Goal: Transaction & Acquisition: Subscribe to service/newsletter

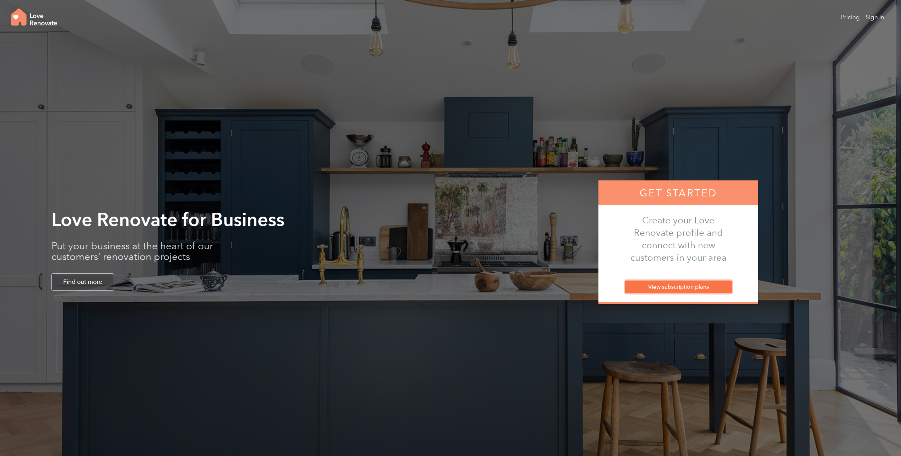
click at [694, 289] on link "View subscription plans" at bounding box center [678, 287] width 107 height 13
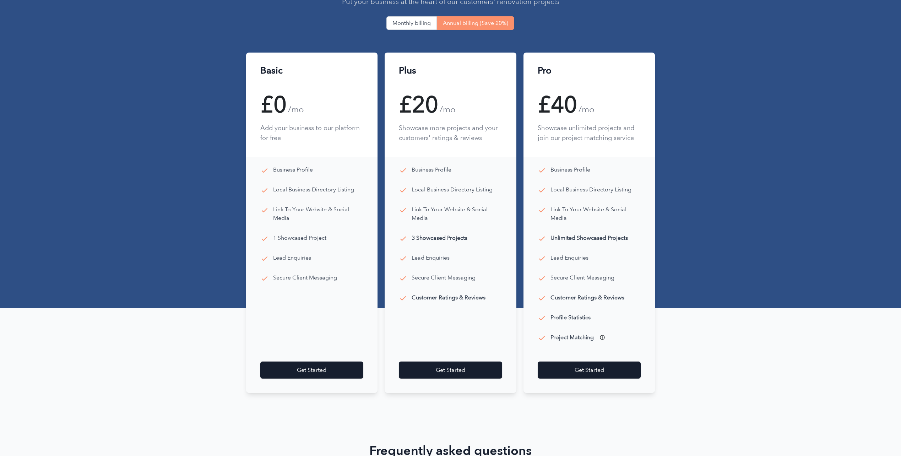
scroll to position [107, 0]
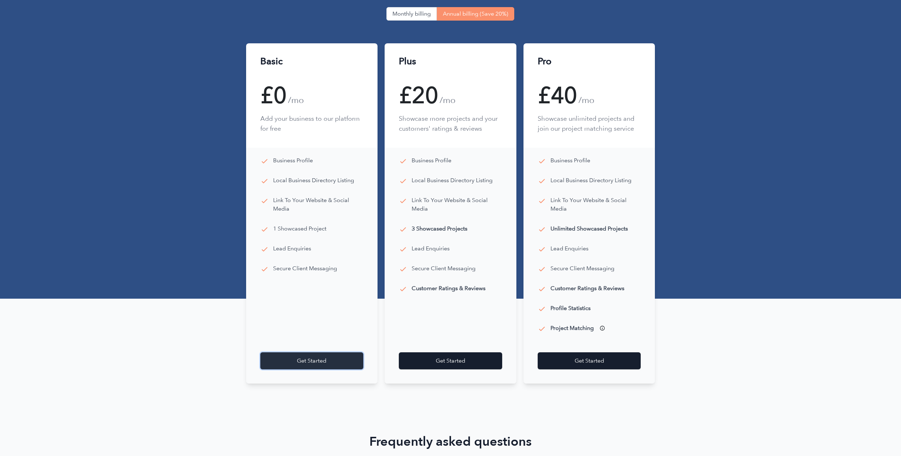
click at [312, 365] on link "Get Started" at bounding box center [311, 360] width 103 height 17
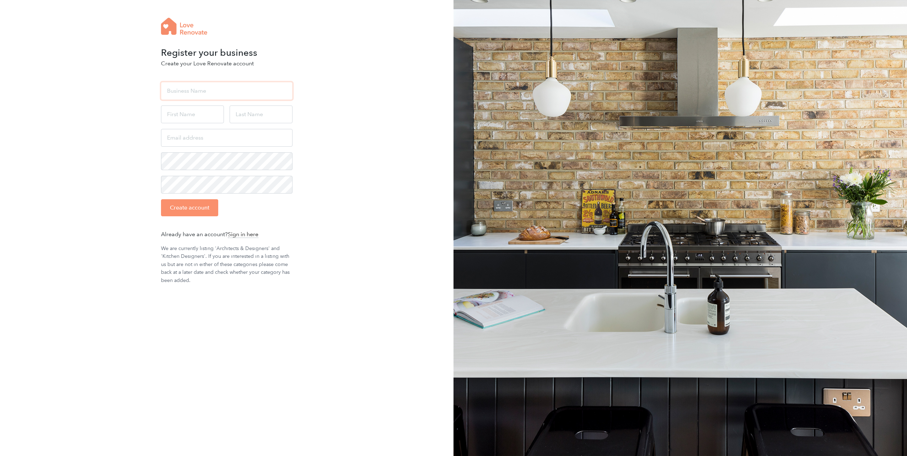
click at [197, 88] on input "text" at bounding box center [226, 91] width 131 height 18
type input "[PERSON_NAME] Latter Architects"
type input "[PERSON_NAME]"
type input "Latter"
type input "james@harperlatterarchitects.co.uk"
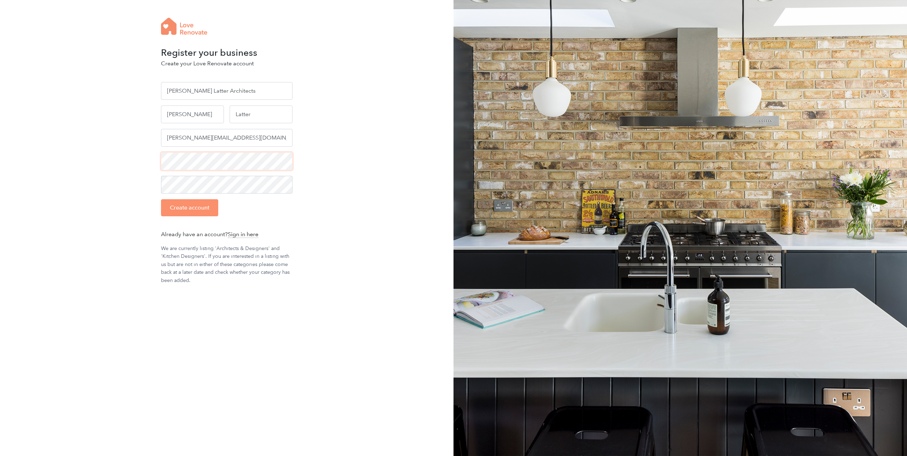
click at [139, 159] on div "Register your business Create your Love Renovate account Harper Latter Architec…" at bounding box center [453, 228] width 907 height 456
click at [138, 205] on div "Register your business Create your Love Renovate account Harper Latter Architec…" at bounding box center [453, 228] width 907 height 456
click at [199, 210] on input "Create account" at bounding box center [189, 207] width 57 height 17
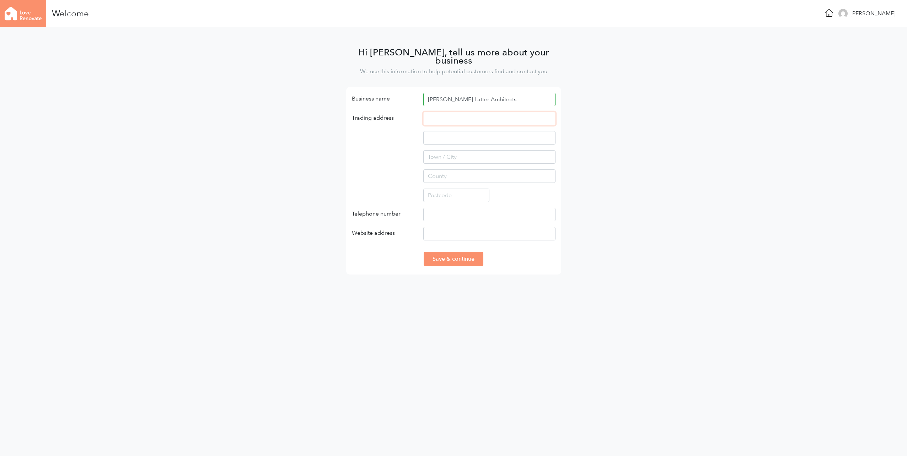
click at [456, 112] on input "text" at bounding box center [489, 119] width 132 height 14
type input "Hill Place House"
type input "55A High Street"
type input "Wimbledon, London"
type input "London"
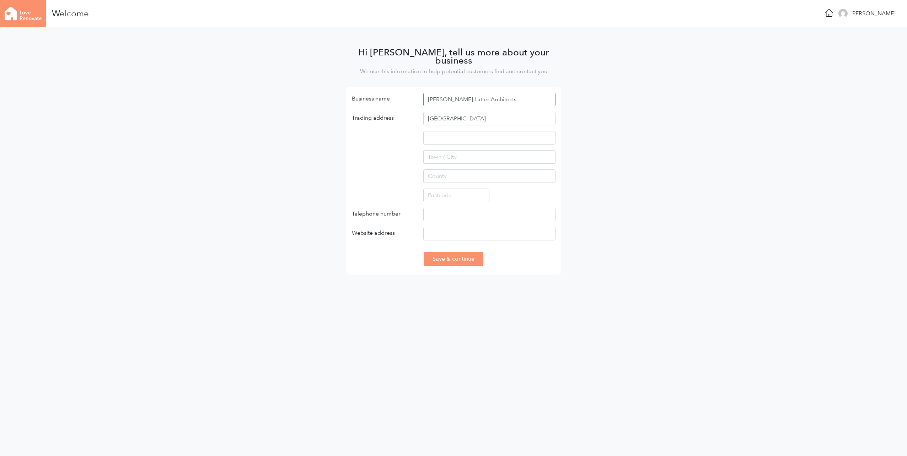
type input "SW195BA"
type input "02071830590"
click at [433, 227] on input "Website address" at bounding box center [489, 234] width 132 height 14
type input "www.harperlatterarchitects.co.uk"
click at [461, 253] on input "Save & continue" at bounding box center [454, 259] width 60 height 14
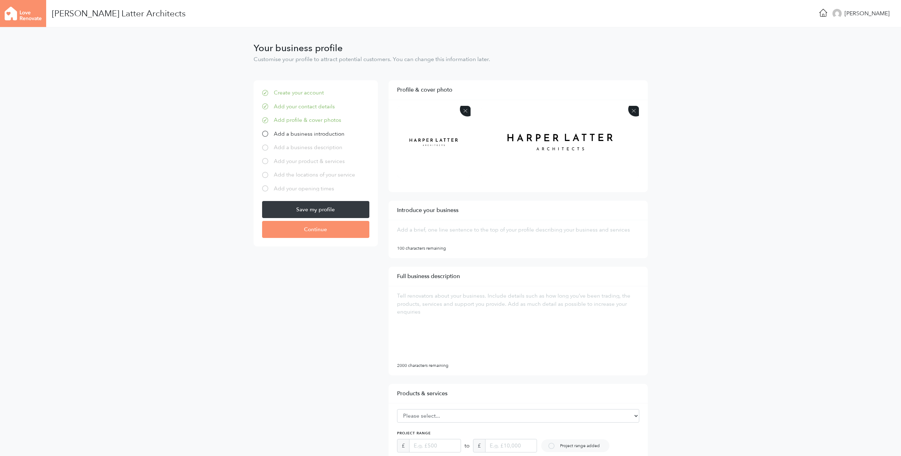
click at [444, 227] on textarea at bounding box center [515, 235] width 242 height 20
paste textarea "Harper Latter Architects is a design-led practice based in Wimbledon, specialis…"
click at [444, 237] on textarea "Harper Latter Architects is a design-led practice based in Wimbledon, specialis…" at bounding box center [515, 235] width 242 height 20
click at [539, 236] on textarea "Harper Latter Architects is a design-led practice based in Wimbledon, specialis…" at bounding box center [515, 235] width 242 height 20
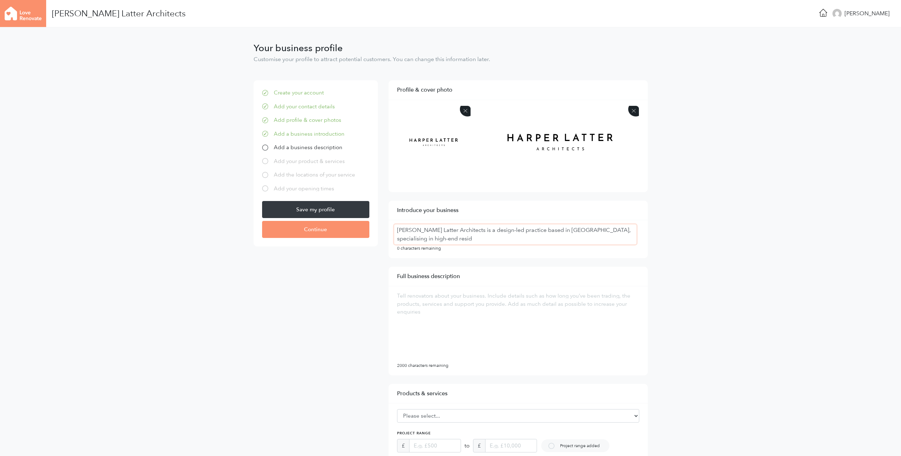
drag, startPoint x: 462, startPoint y: 241, endPoint x: 425, endPoint y: 243, distance: 36.7
click at [425, 243] on textarea "Harper Latter Architects is a design-led practice based in Wimbledon, specialis…" at bounding box center [515, 235] width 242 height 20
drag, startPoint x: 436, startPoint y: 237, endPoint x: 431, endPoint y: 238, distance: 4.4
click at [433, 237] on textarea "Harper Latter Architects is a design-led practice based in Wimbledon, specialis…" at bounding box center [515, 235] width 242 height 20
drag, startPoint x: 427, startPoint y: 238, endPoint x: 579, endPoint y: 231, distance: 152.3
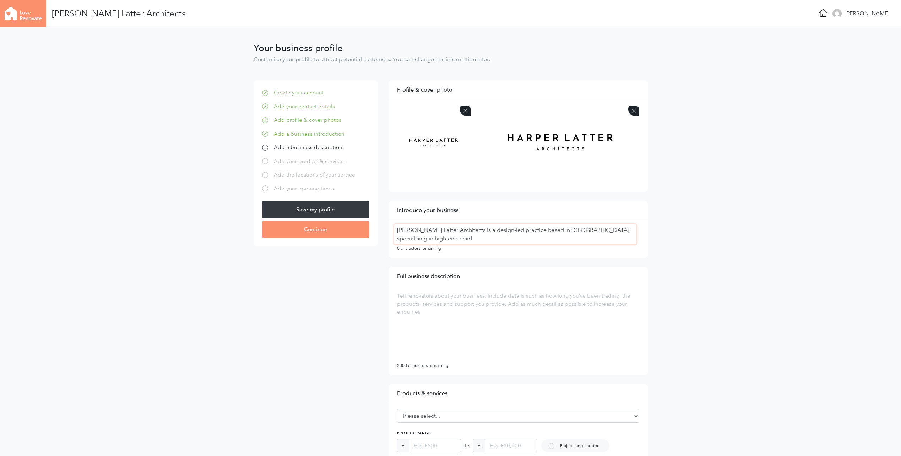
click at [579, 231] on textarea "Harper Latter Architects is a design-led practice based in Wimbledon, specialis…" at bounding box center [515, 235] width 242 height 20
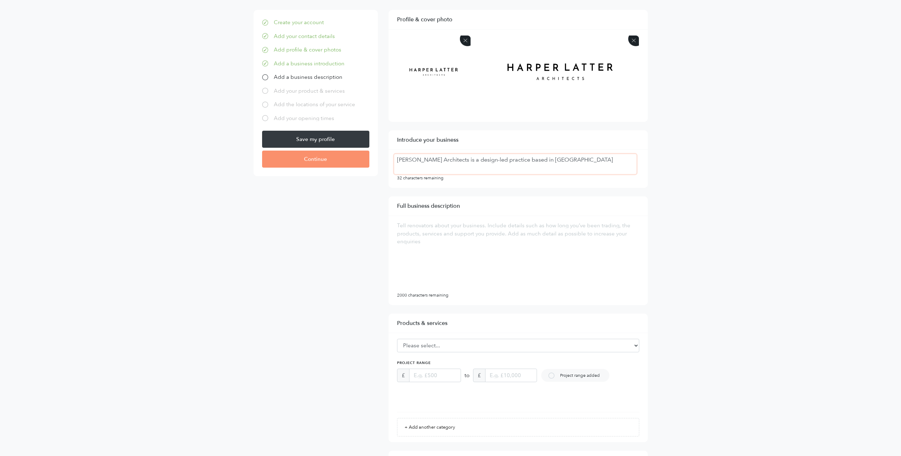
scroll to position [71, 0]
type textarea "[PERSON_NAME] Architects is a design-led practice based in [GEOGRAPHIC_DATA]"
click at [433, 225] on textarea at bounding box center [515, 255] width 242 height 71
paste textarea "Harper Latter Architects is a design-led practice based in Wimbledon, specialis…"
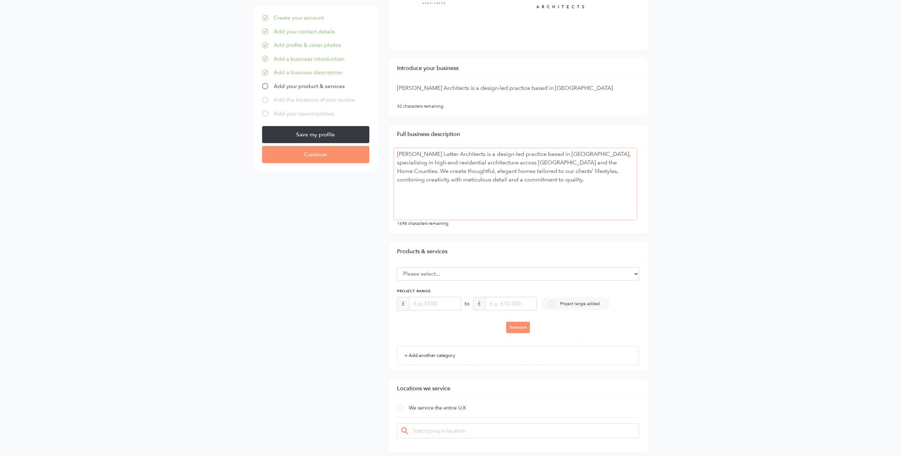
scroll to position [178, 0]
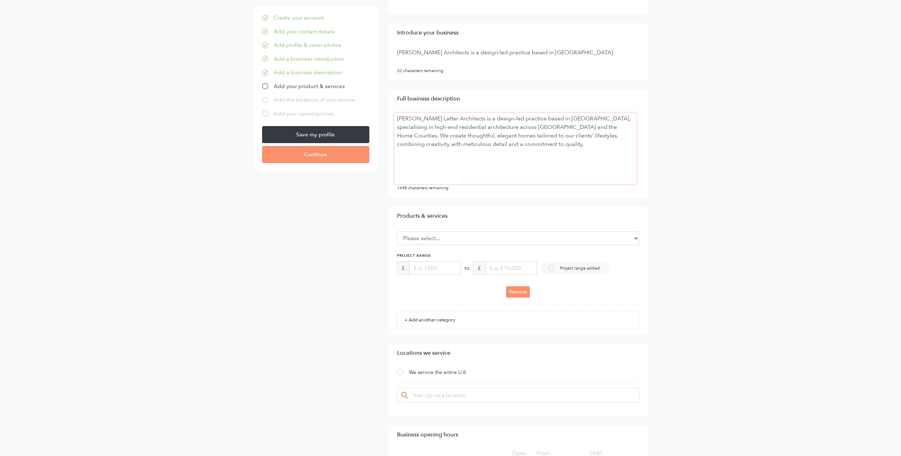
type textarea "Harper Latter Architects is a design-led practice based in Wimbledon, specialis…"
click at [472, 237] on select "Please select... Flooring Bedrooms Structural Engineers Tiles Windows Bathrooms…" at bounding box center [518, 239] width 242 height 14
select select "1"
click at [397, 232] on select "Please select... Flooring Bedrooms Structural Engineers Tiles Windows Bathrooms…" at bounding box center [518, 239] width 242 height 14
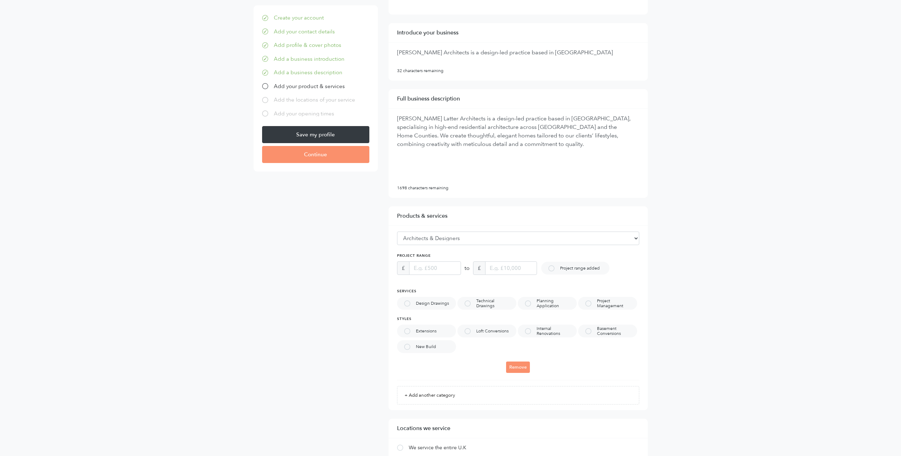
click at [409, 306] on div at bounding box center [407, 304] width 6 height 6
click at [468, 305] on div at bounding box center [468, 304] width 6 height 6
click at [529, 304] on div at bounding box center [528, 304] width 6 height 6
click at [590, 307] on div "Project Management" at bounding box center [607, 303] width 59 height 13
click at [583, 333] on div "Basement Conversions" at bounding box center [607, 331] width 59 height 13
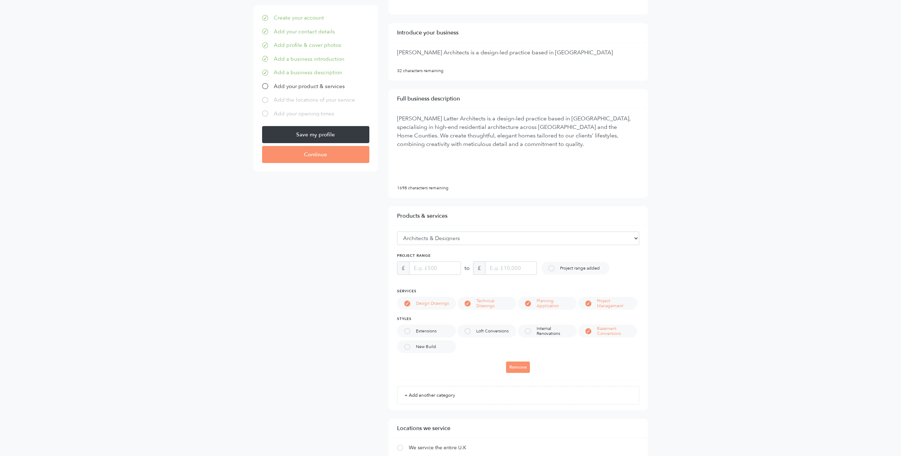
click at [528, 332] on div at bounding box center [528, 331] width 6 height 6
click at [467, 331] on div at bounding box center [468, 331] width 6 height 6
click at [408, 330] on div at bounding box center [407, 331] width 6 height 6
click at [408, 349] on div at bounding box center [407, 347] width 6 height 6
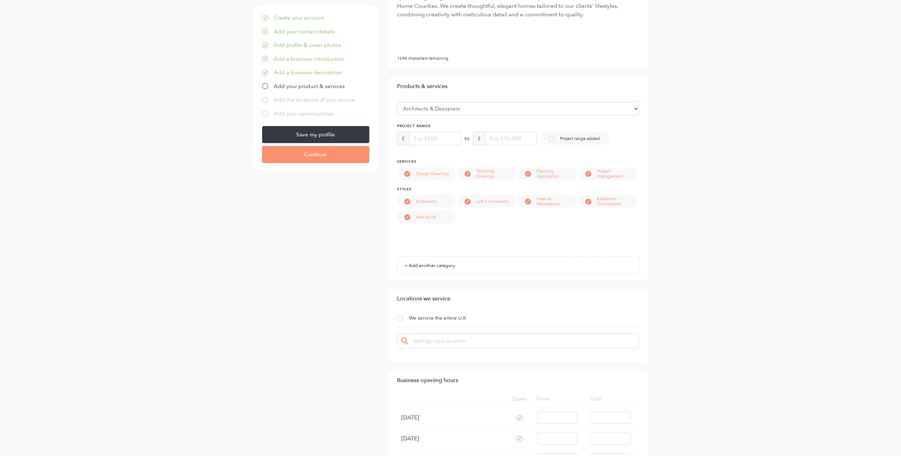
scroll to position [320, 0]
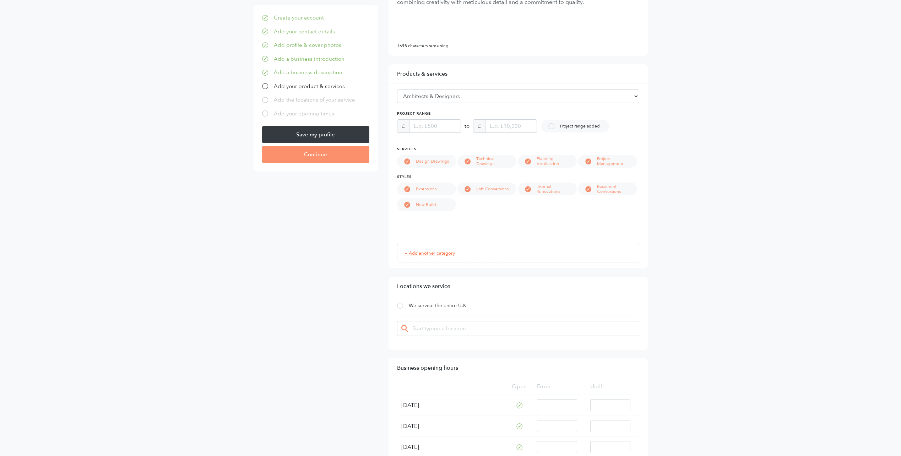
click at [448, 253] on link "+ Add another category" at bounding box center [518, 253] width 242 height 18
click at [448, 253] on select "Please select... Flooring Bedrooms Structural Engineers Tiles Windows Bathrooms…" at bounding box center [518, 251] width 242 height 14
click at [437, 228] on div "Remove" at bounding box center [518, 226] width 242 height 13
click at [508, 220] on link "Remove" at bounding box center [518, 225] width 24 height 11
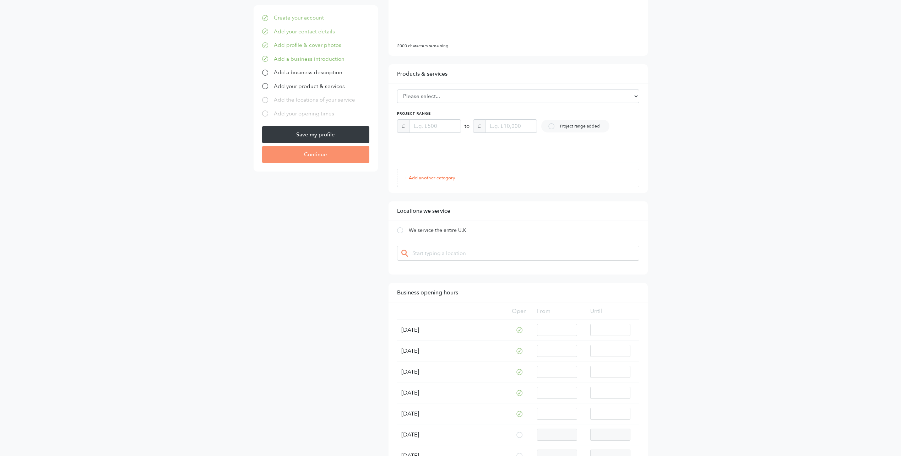
drag, startPoint x: 714, startPoint y: 218, endPoint x: 580, endPoint y: 183, distance: 139.1
click at [714, 218] on main "Your business profile Customise your profile to attract potential customers. Yo…" at bounding box center [450, 205] width 901 height 995
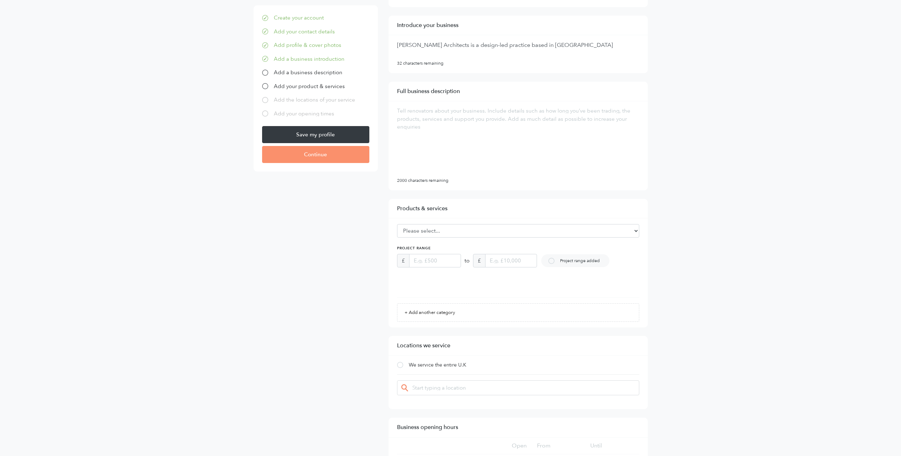
scroll to position [178, 0]
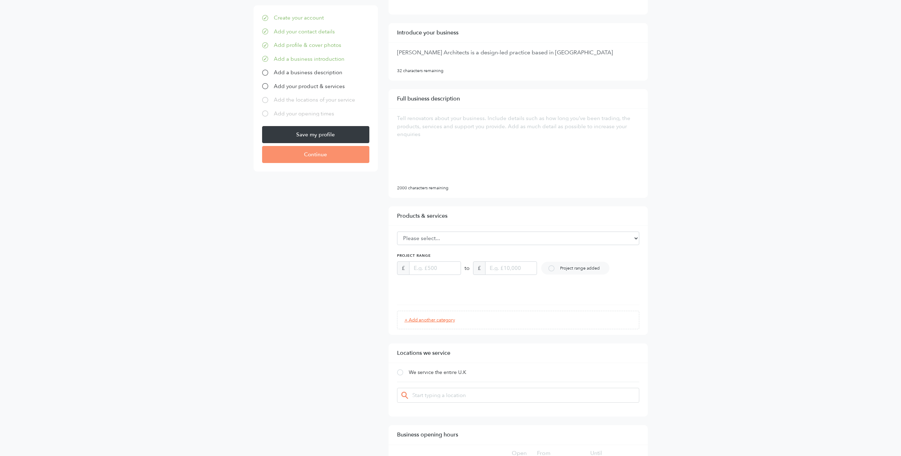
click at [421, 321] on link "+ Add another category" at bounding box center [518, 320] width 242 height 18
click at [513, 372] on link "Remove" at bounding box center [518, 371] width 24 height 11
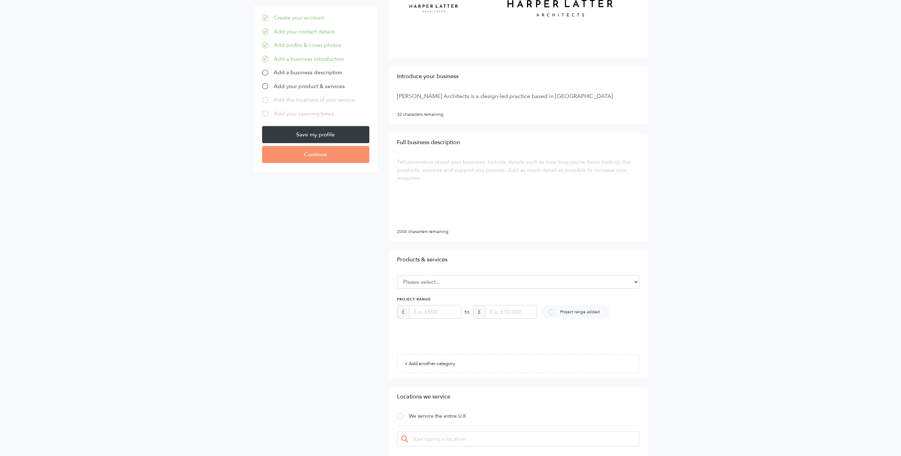
scroll to position [213, 0]
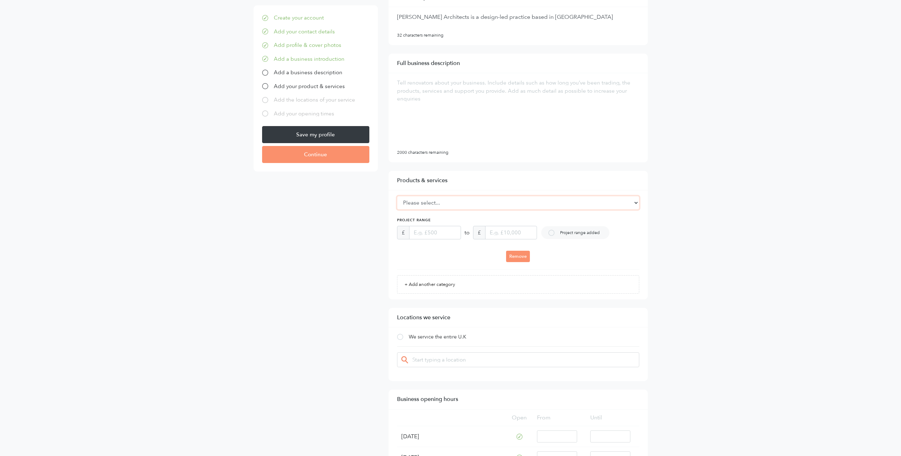
click at [626, 203] on select "Please select... Flooring Bedrooms Structural Engineers Tiles Windows Bathrooms…" at bounding box center [518, 203] width 242 height 14
select select "1"
click at [397, 196] on select "Please select... Flooring Bedrooms Structural Engineers Tiles Windows Bathrooms…" at bounding box center [518, 203] width 242 height 14
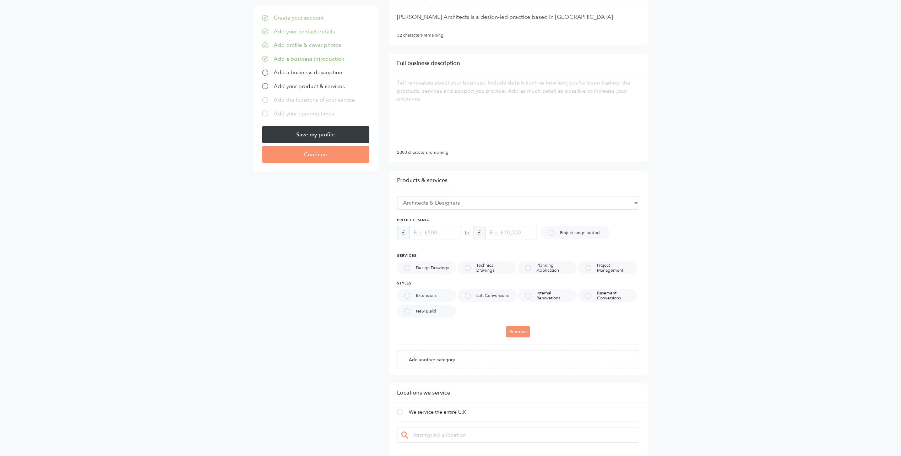
click at [409, 268] on div at bounding box center [407, 268] width 6 height 6
click at [468, 269] on div at bounding box center [468, 268] width 6 height 6
click at [530, 268] on div at bounding box center [528, 268] width 6 height 6
click at [587, 268] on div at bounding box center [589, 268] width 6 height 6
click at [589, 296] on div at bounding box center [589, 296] width 6 height 6
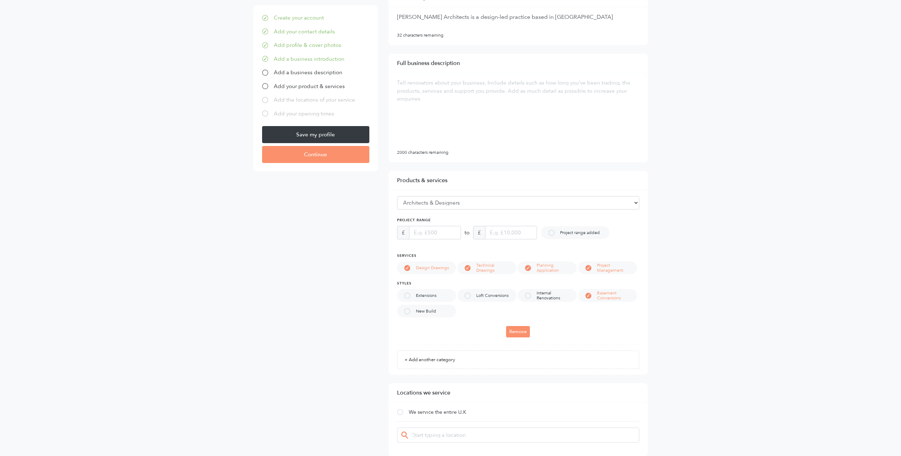
click at [528, 296] on div at bounding box center [528, 296] width 6 height 6
drag, startPoint x: 468, startPoint y: 293, endPoint x: 429, endPoint y: 295, distance: 39.9
click at [468, 293] on div at bounding box center [468, 296] width 6 height 6
click at [406, 297] on div at bounding box center [407, 296] width 6 height 6
drag, startPoint x: 407, startPoint y: 311, endPoint x: 411, endPoint y: 313, distance: 4.5
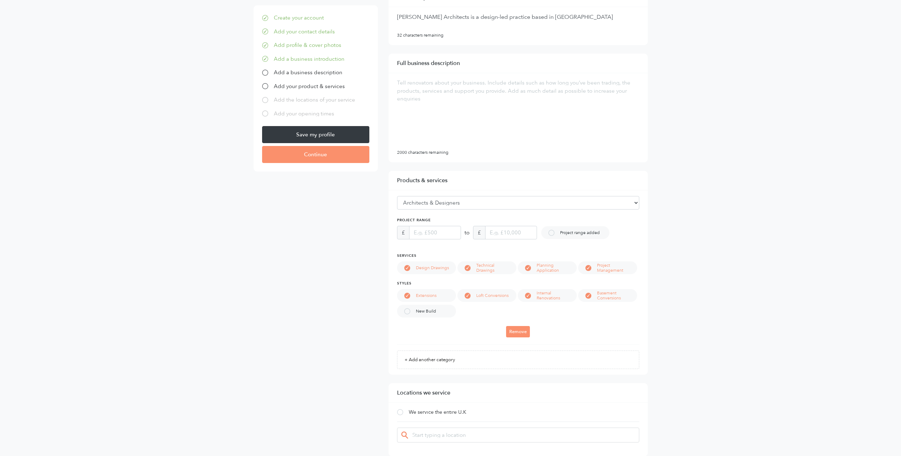
click at [407, 312] on div at bounding box center [407, 311] width 6 height 6
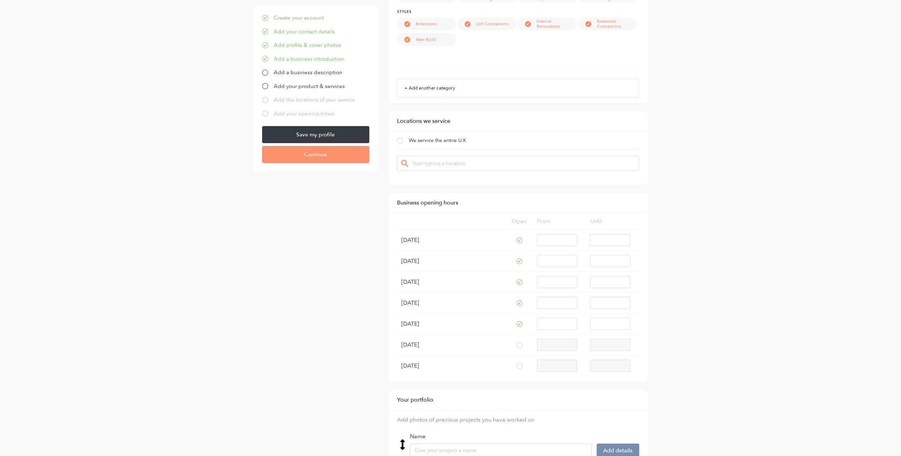
scroll to position [497, 0]
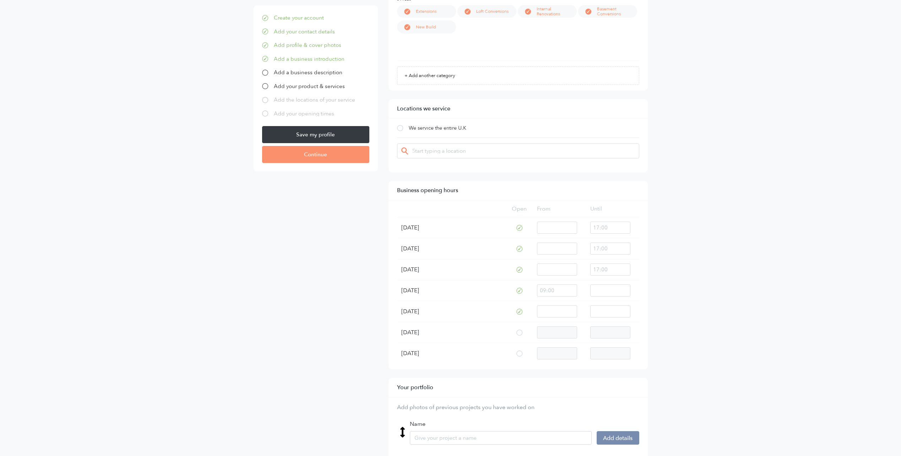
click at [621, 231] on input "text" at bounding box center [611, 228] width 40 height 12
click at [602, 227] on input "text" at bounding box center [611, 228] width 40 height 12
click at [599, 227] on input "text" at bounding box center [611, 228] width 40 height 12
drag, startPoint x: 611, startPoint y: 228, endPoint x: 575, endPoint y: 228, distance: 35.5
click at [575, 228] on tr "Monday 00 01 02 03 04 05 06 07 08 09 10 11 12 13 14 15 16 17 18 19 20 21 22 23 …" at bounding box center [518, 227] width 242 height 21
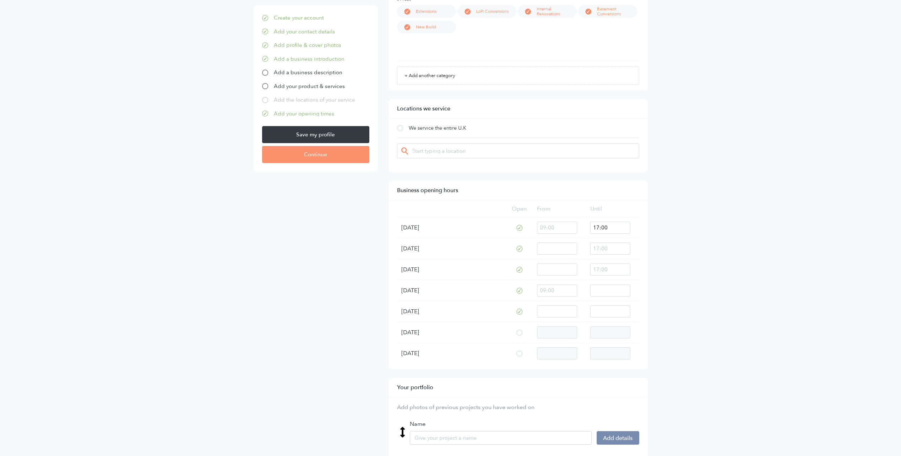
type input "18:00"
drag, startPoint x: 616, startPoint y: 228, endPoint x: 577, endPoint y: 227, distance: 38.4
click at [577, 227] on tr "Monday 00 01 02 03 04 05 06 07 08 09 10 11 12 13 14 15 16 17 18 19 20 21 22 23 …" at bounding box center [518, 227] width 242 height 21
drag, startPoint x: 612, startPoint y: 249, endPoint x: 581, endPoint y: 249, distance: 30.9
click at [581, 249] on tr "Tuesday 00 01 02 03 04 05 06 07 08 09 10 11 12 13 14 15 16 17 18 19 20 21 22 23…" at bounding box center [518, 248] width 242 height 21
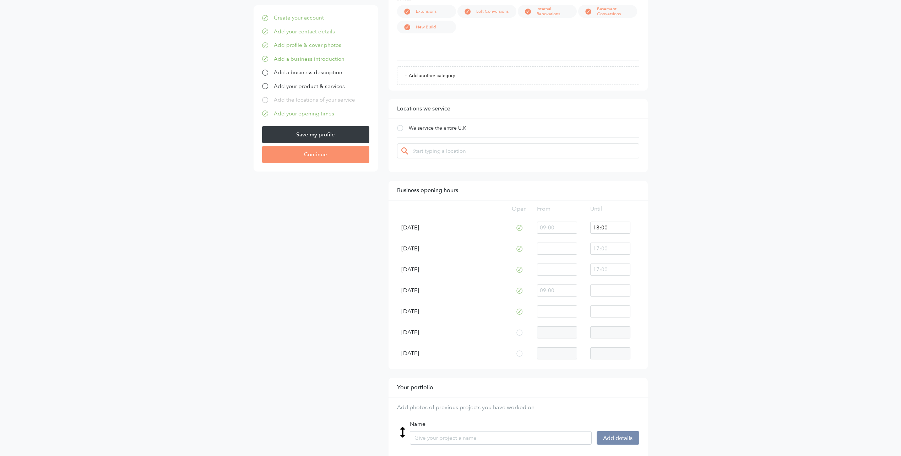
paste input "18:00"
type input "18:00"
drag, startPoint x: 592, startPoint y: 270, endPoint x: 586, endPoint y: 269, distance: 5.7
click at [586, 269] on td "00 01 02 03 04 05 06 07 08 09 10 11 12 13 14 15 16 17 18 19 20 21 22 23 : 00 01…" at bounding box center [612, 269] width 53 height 21
paste input "18:00"
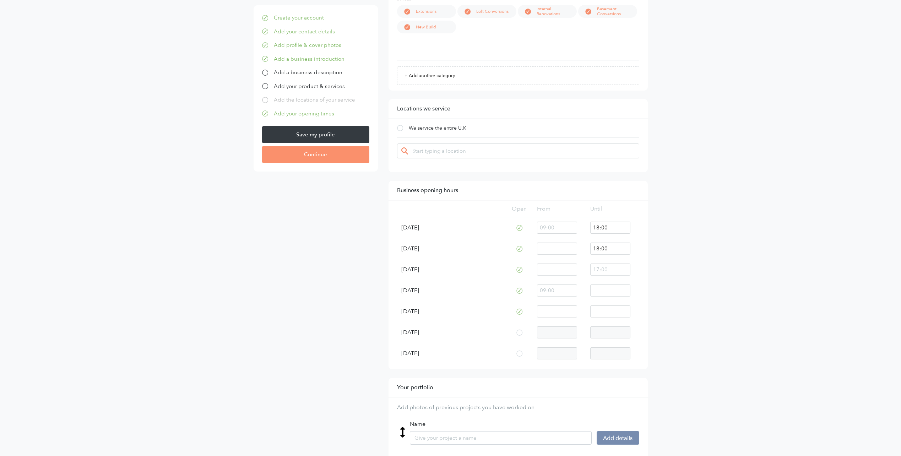
type input "18:00"
drag, startPoint x: 612, startPoint y: 290, endPoint x: 575, endPoint y: 287, distance: 37.0
click at [575, 287] on tr "Thursday 00 01 02 03 04 05 06 07 08 09 10 11 12 13 14 15 16 17 18 19 20 21 22 2…" at bounding box center [518, 290] width 242 height 21
paste input "18:00"
type input "18:00"
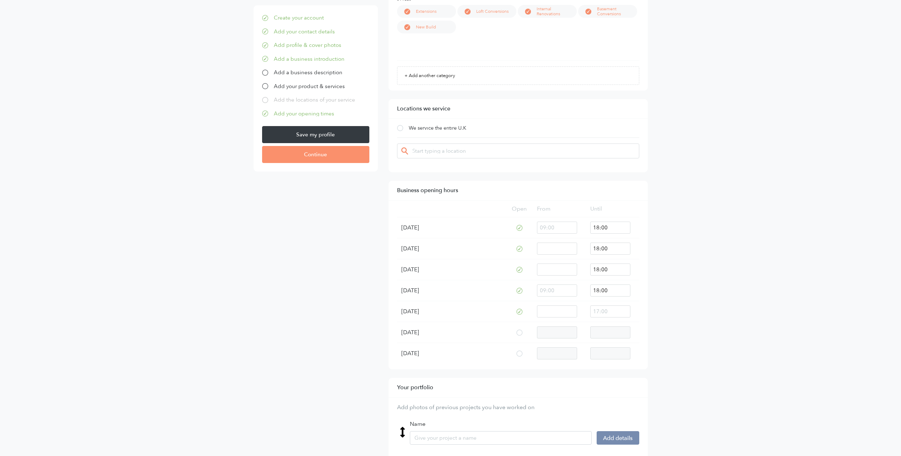
drag, startPoint x: 612, startPoint y: 312, endPoint x: 585, endPoint y: 309, distance: 27.1
click at [585, 309] on tr "Friday 00 01 02 03 04 05 06 07 08 09 10 11 12 13 14 15 16 17 18 19 20 21 22 23 …" at bounding box center [518, 311] width 242 height 21
paste input "18:00"
type input "18:00"
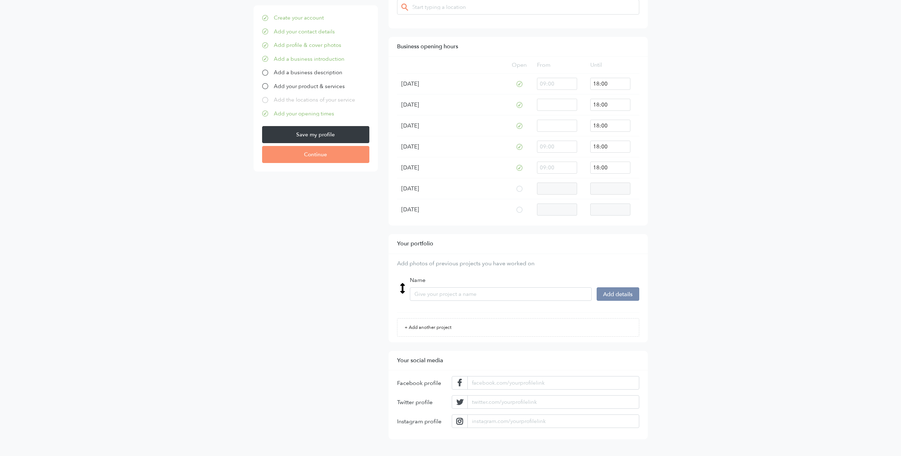
scroll to position [642, 0]
click at [491, 295] on input "Name" at bounding box center [501, 294] width 182 height 14
click at [566, 311] on div "Expanded Name Add details Description 500 characters remaining Project year 202…" at bounding box center [518, 294] width 242 height 37
click at [433, 295] on input "Name" at bounding box center [501, 294] width 182 height 14
click at [501, 311] on div "Expanded Name Add details Description 500 characters remaining Project year 202…" at bounding box center [518, 294] width 242 height 37
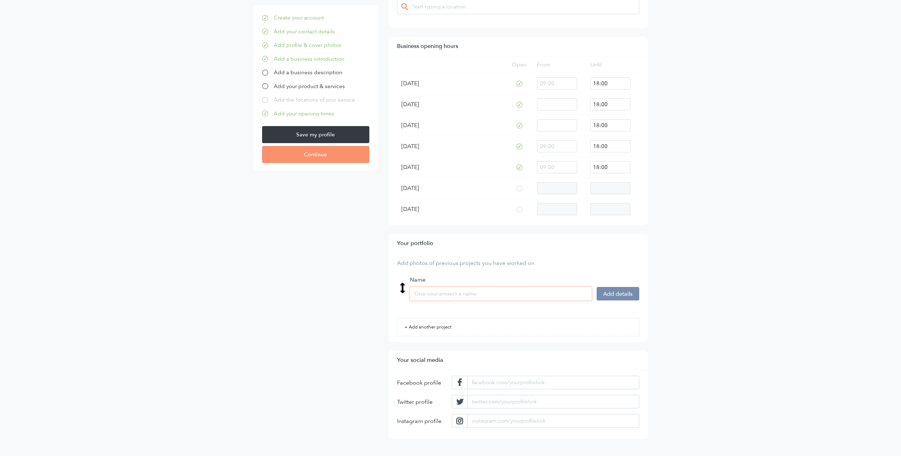
click at [422, 293] on input "Name" at bounding box center [501, 294] width 182 height 14
type input "jhnsdn"
drag, startPoint x: 439, startPoint y: 292, endPoint x: 532, endPoint y: 303, distance: 94.1
click at [392, 291] on div "Your portfolio Add photos of previous projects you have worked on Expanded Name…" at bounding box center [518, 288] width 259 height 108
type input "New Build Family Home in Wimbledon"
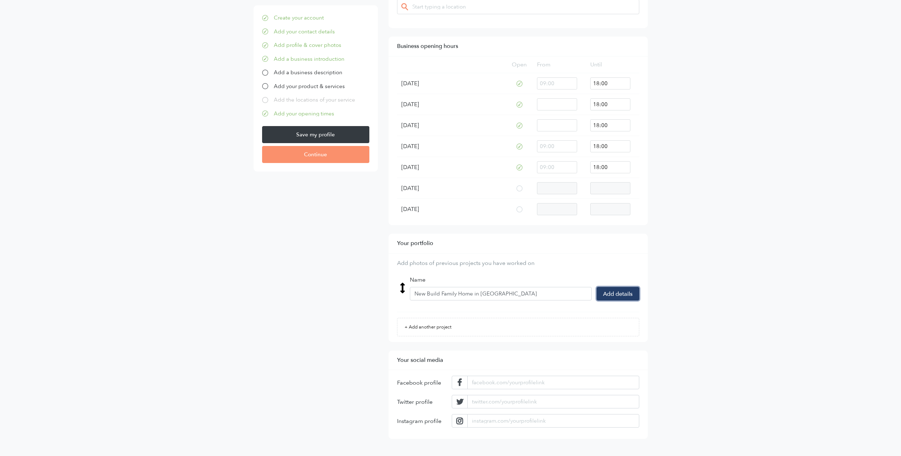
click at [623, 290] on button "Add details" at bounding box center [618, 294] width 43 height 14
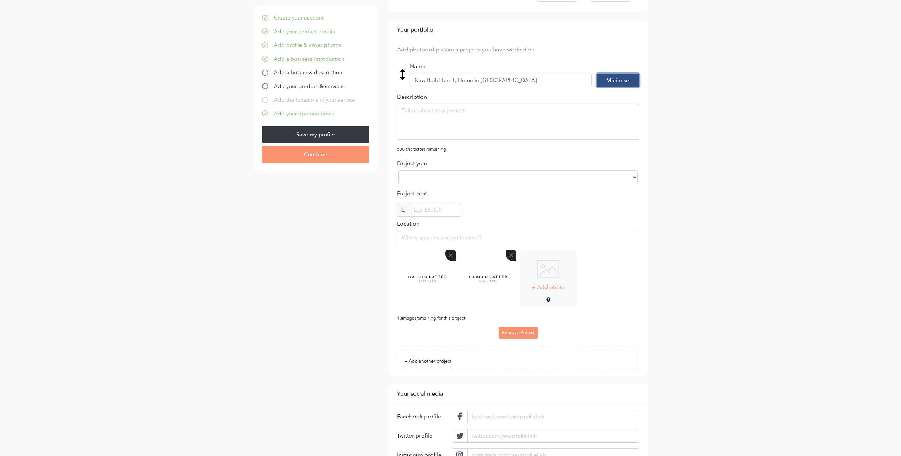
scroll to position [889, 0]
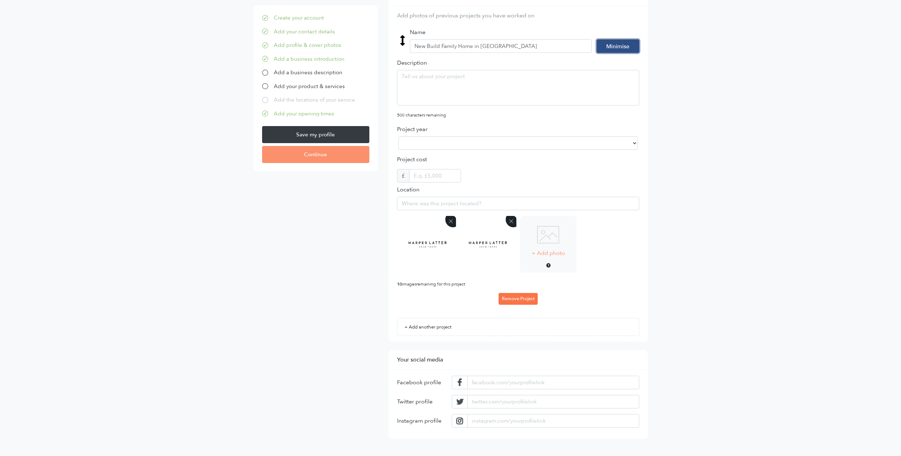
click at [523, 298] on link "Remove Project" at bounding box center [518, 298] width 39 height 11
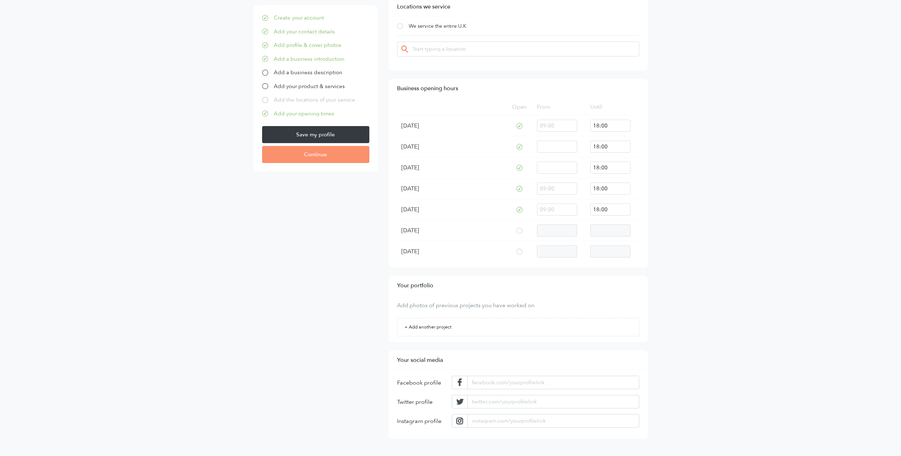
scroll to position [599, 0]
click at [506, 381] on input "url" at bounding box center [554, 383] width 172 height 14
click at [512, 386] on input "url" at bounding box center [554, 383] width 172 height 14
paste input "facebook.com/httpswww.facebook.comharperlat"
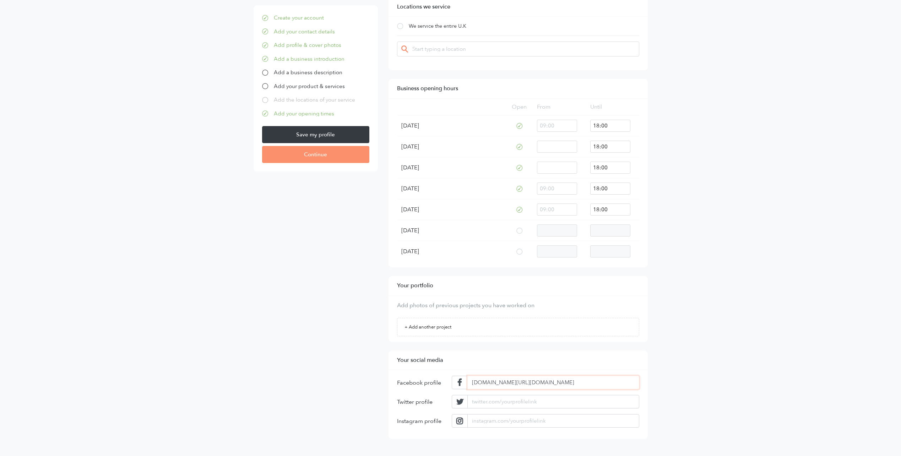
drag, startPoint x: 605, startPoint y: 383, endPoint x: 509, endPoint y: 386, distance: 96.0
click at [509, 386] on input "facebook.com/httpswww.facebook.comharperlat" at bounding box center [554, 383] width 172 height 14
drag, startPoint x: 569, startPoint y: 387, endPoint x: 510, endPoint y: 385, distance: 59.4
click at [510, 385] on input "facebook.com/httpswww.facebook.comharperlat" at bounding box center [554, 383] width 172 height 14
paste input "arperlatterarchitects"
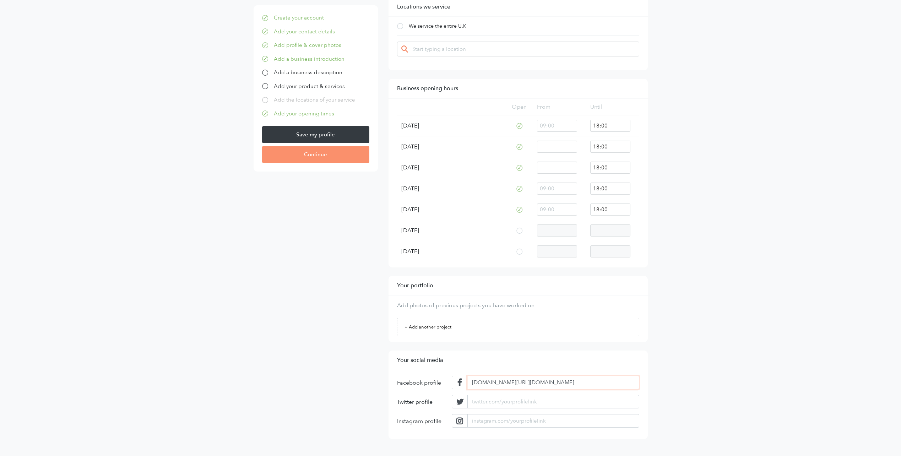
type input "[DOMAIN_NAME][URL]"
click at [543, 421] on input "url" at bounding box center [554, 421] width 172 height 14
click at [524, 422] on input "url" at bounding box center [554, 421] width 172 height 14
paste input "[DOMAIN_NAME][URL]"
type input "[DOMAIN_NAME][URL]"
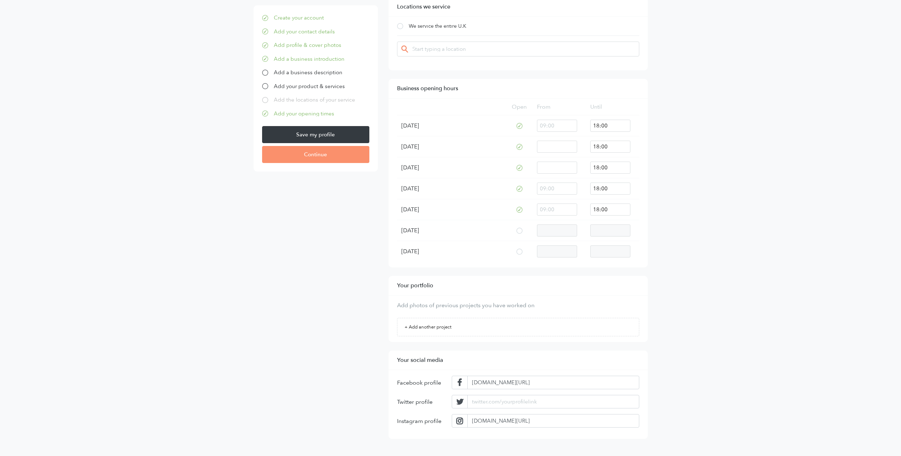
click at [320, 134] on input "Save my profile" at bounding box center [315, 134] width 107 height 17
click at [323, 146] on input "Continue" at bounding box center [315, 154] width 107 height 17
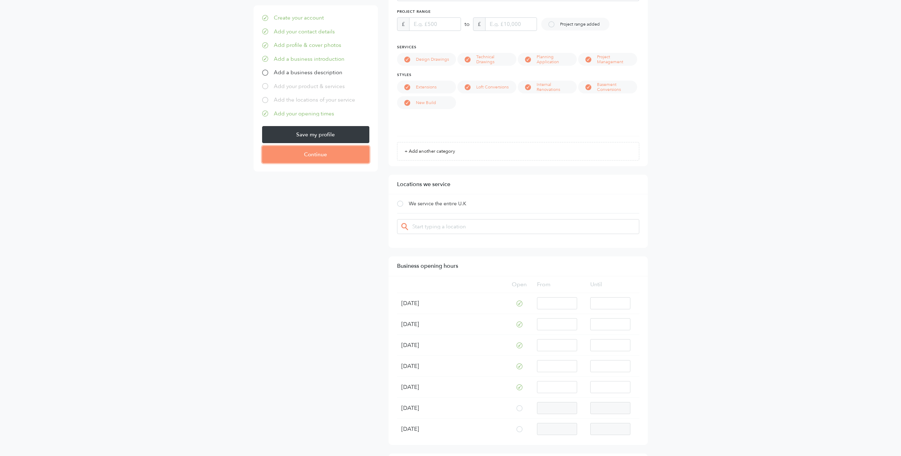
scroll to position [379, 0]
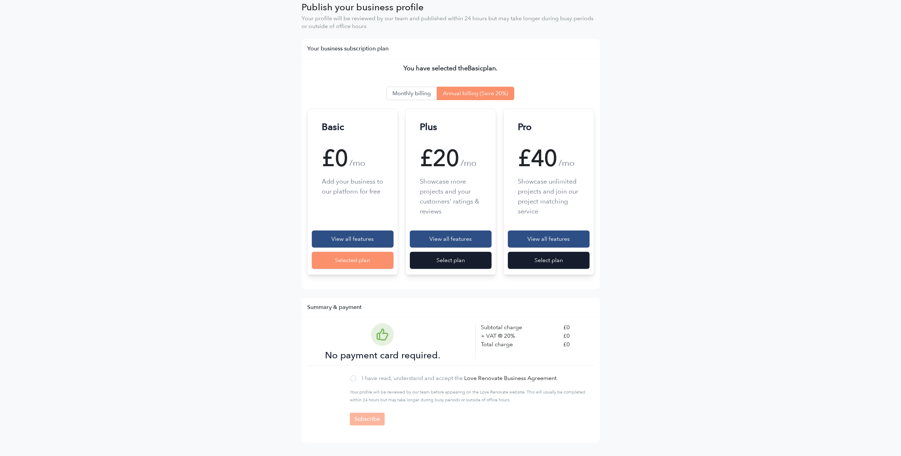
scroll to position [49, 0]
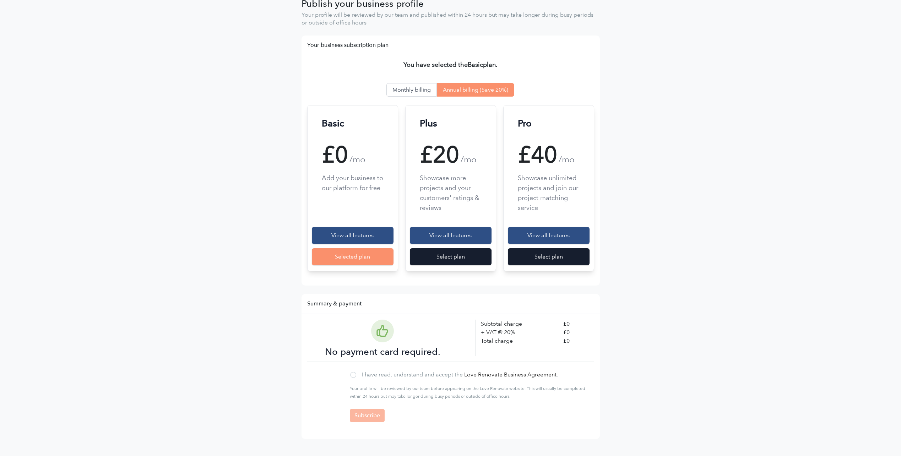
drag, startPoint x: 357, startPoint y: 373, endPoint x: 355, endPoint y: 402, distance: 29.2
click at [357, 372] on div "I have read, understand and accept the Love Renovate Business Agreement ." at bounding box center [471, 375] width 242 height 9
click at [352, 376] on div at bounding box center [353, 375] width 6 height 6
checkbox input "true"
click at [377, 417] on input "Subscribe" at bounding box center [367, 415] width 35 height 13
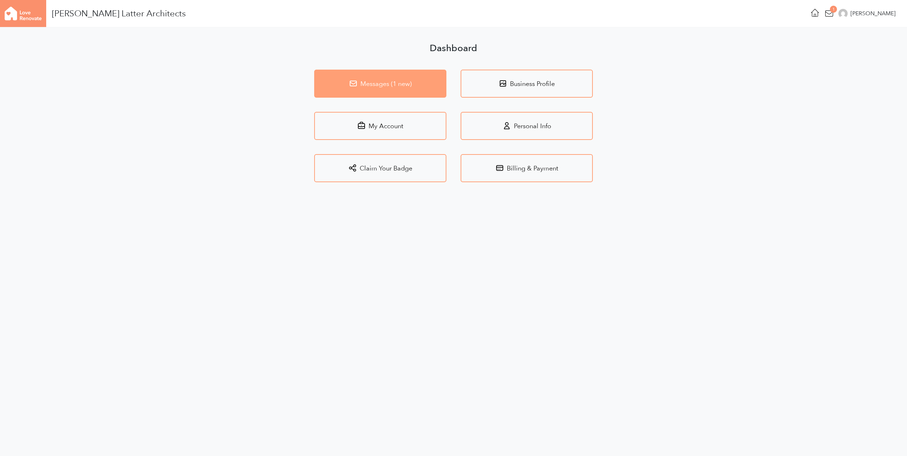
click at [387, 84] on link "Messages (1 new)" at bounding box center [380, 84] width 132 height 28
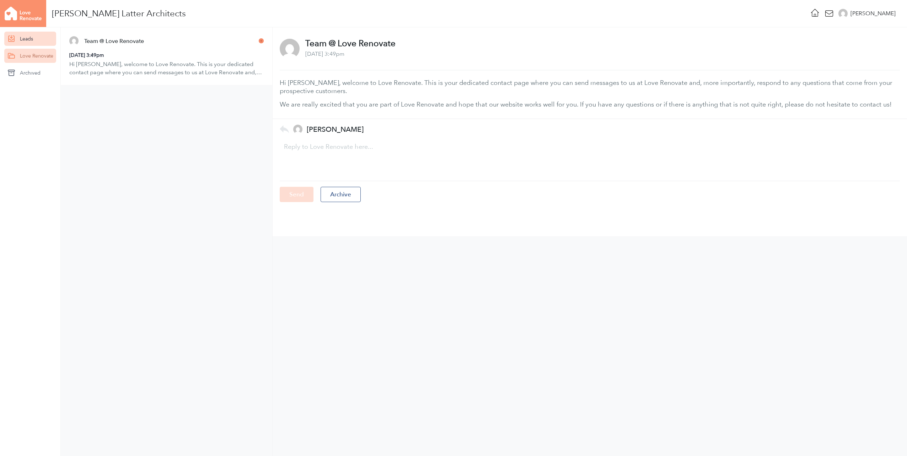
click at [28, 38] on link "Leads" at bounding box center [30, 39] width 52 height 14
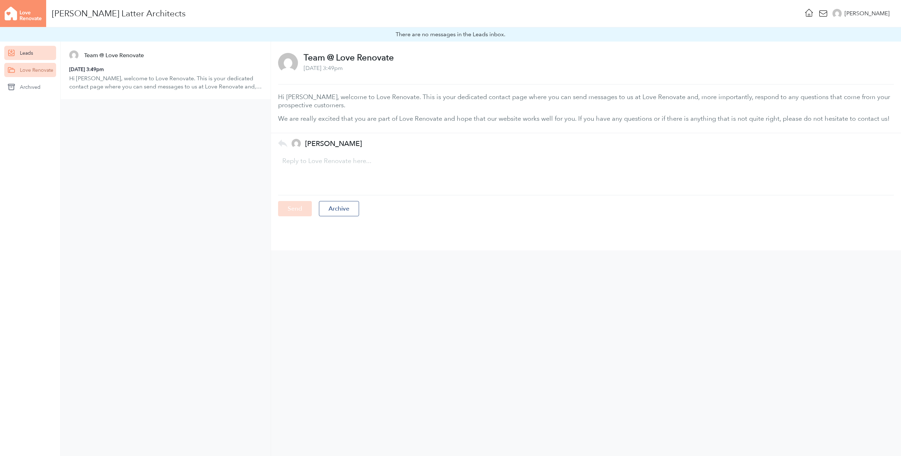
click at [28, 53] on link "Leads" at bounding box center [30, 53] width 52 height 14
drag, startPoint x: 189, startPoint y: 214, endPoint x: 129, endPoint y: 91, distance: 136.5
click at [187, 209] on div "Team @ Love Renovate [DATE] 3:49pm Hi [PERSON_NAME], welcome to Love Renovate. …" at bounding box center [166, 256] width 210 height 429
click at [16, 10] on img at bounding box center [23, 13] width 46 height 27
